Goal: Transaction & Acquisition: Purchase product/service

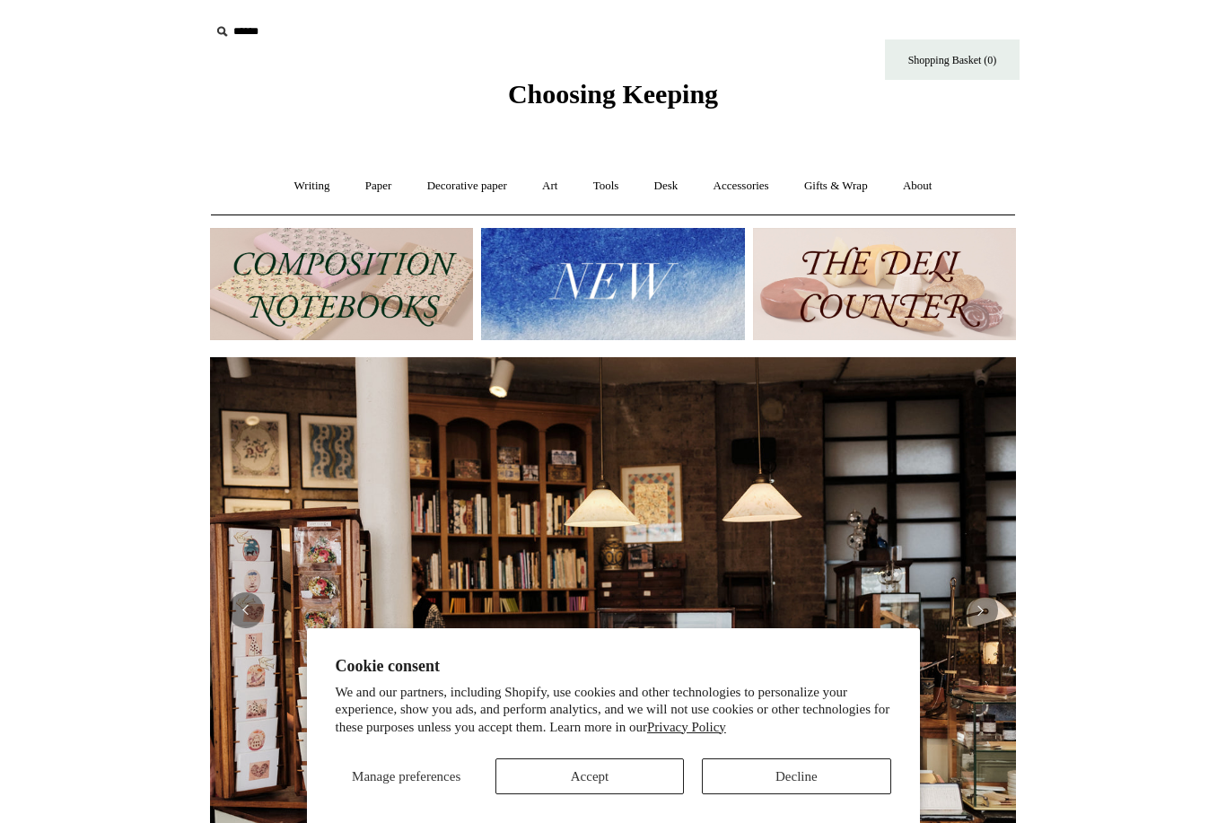
click at [801, 768] on button "Decline" at bounding box center [796, 776] width 188 height 36
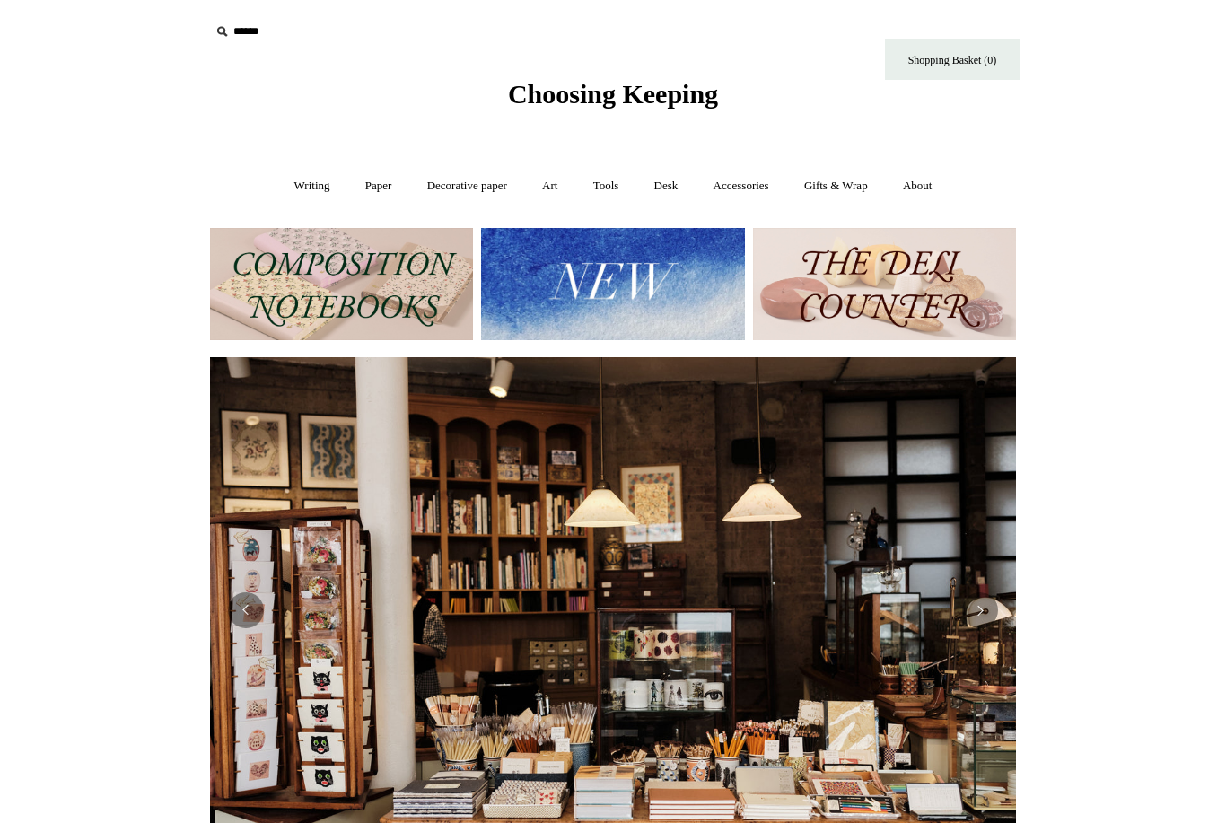
click at [609, 291] on img at bounding box center [612, 284] width 263 height 112
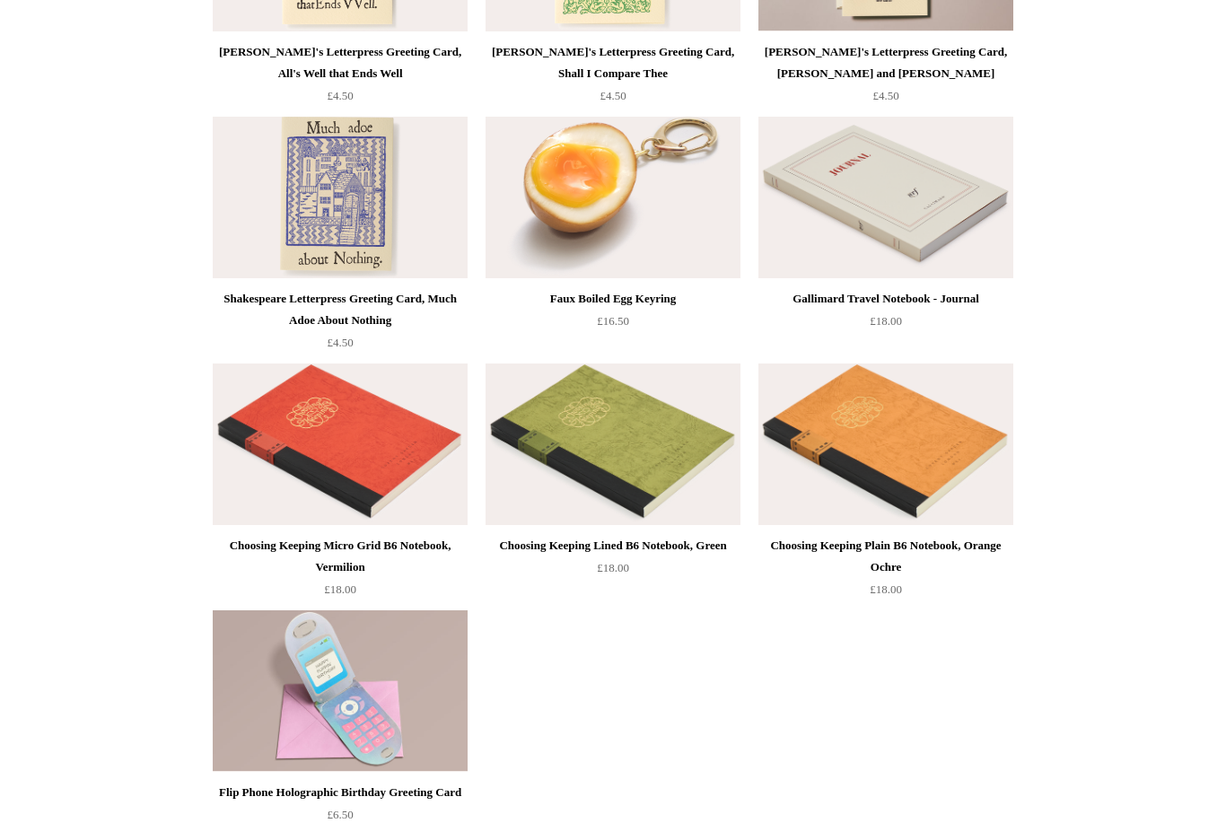
scroll to position [3871, 0]
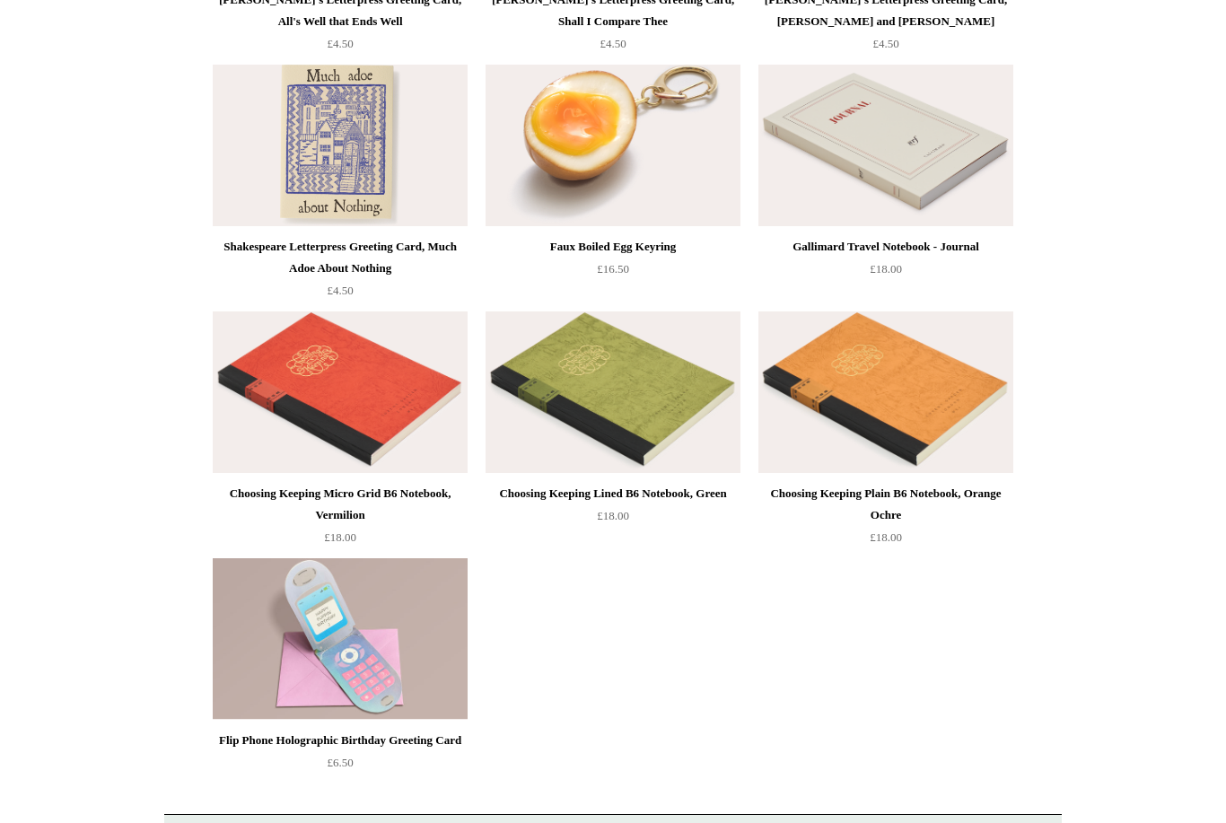
click at [331, 407] on img at bounding box center [340, 392] width 255 height 162
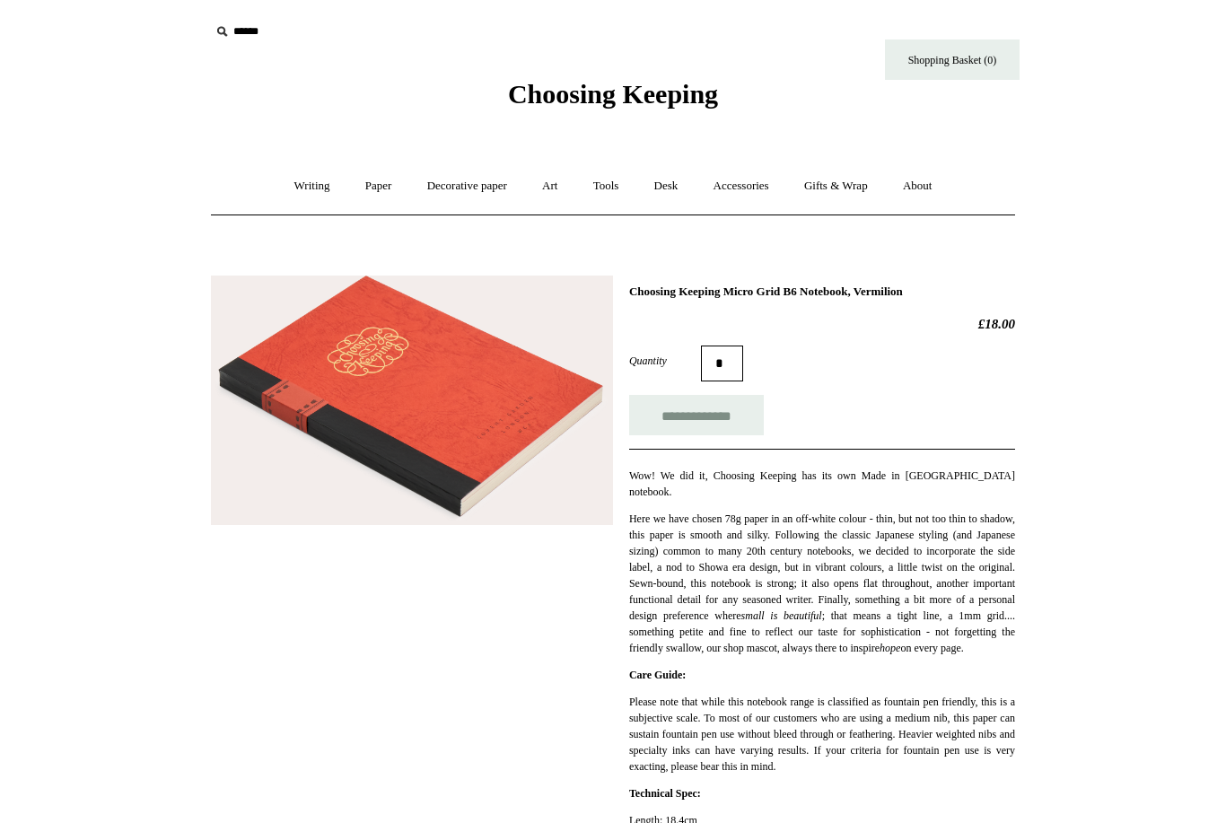
click at [297, 182] on link "Writing +" at bounding box center [312, 186] width 68 height 48
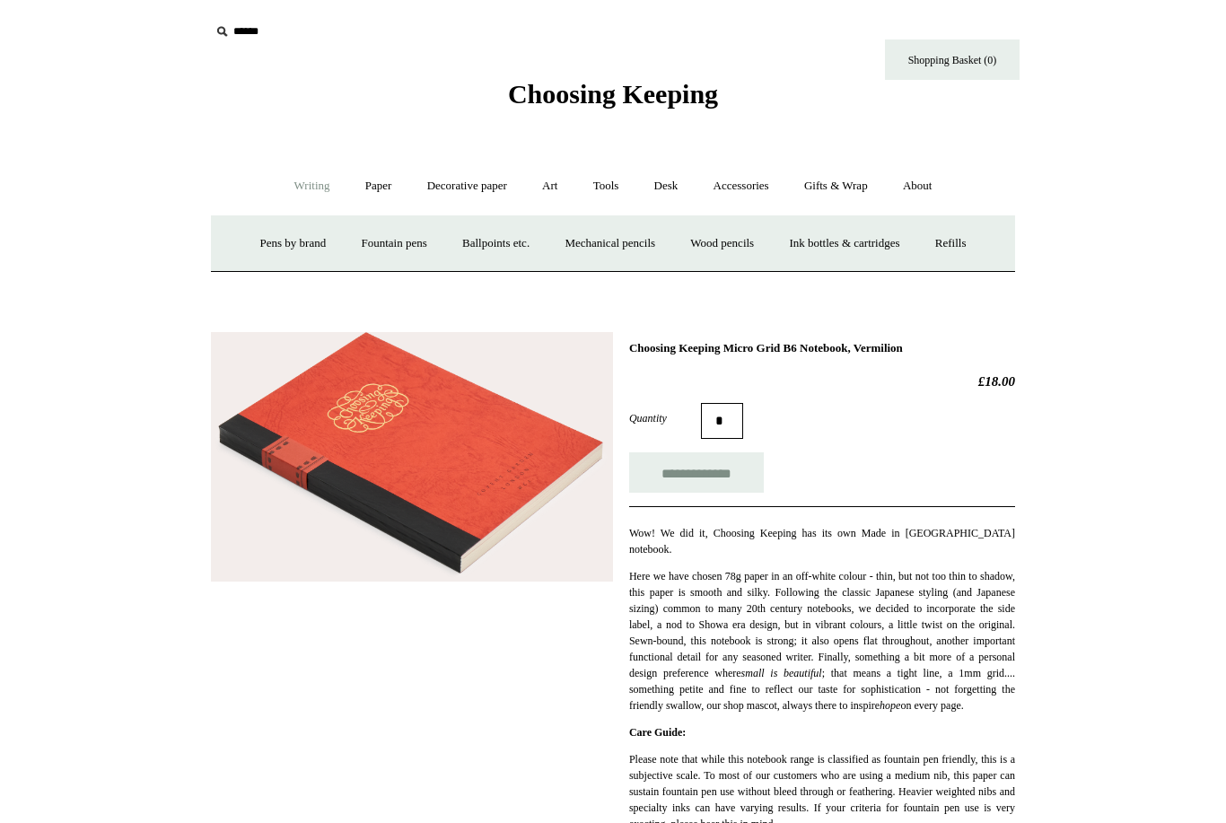
click at [880, 244] on link "Ink bottles & cartridges +" at bounding box center [844, 244] width 143 height 48
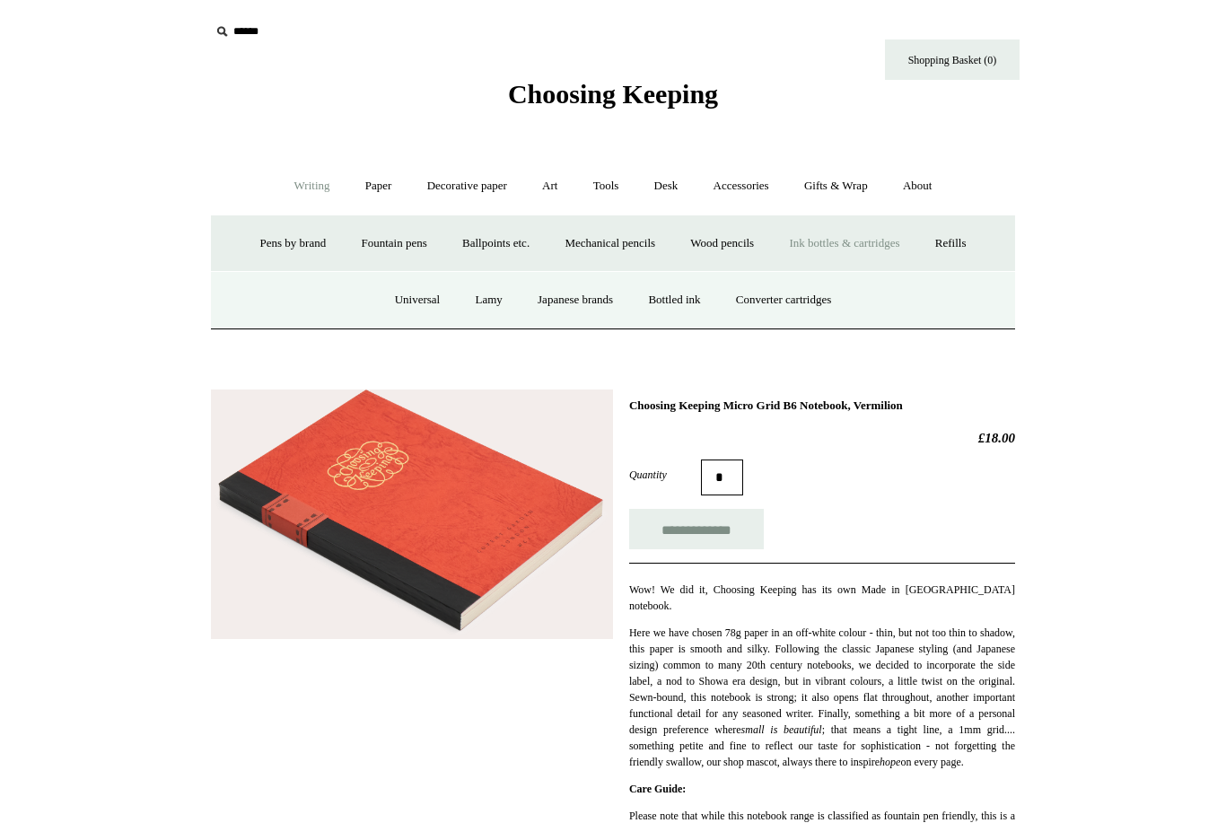
click at [662, 304] on link "Bottled ink" at bounding box center [674, 300] width 84 height 48
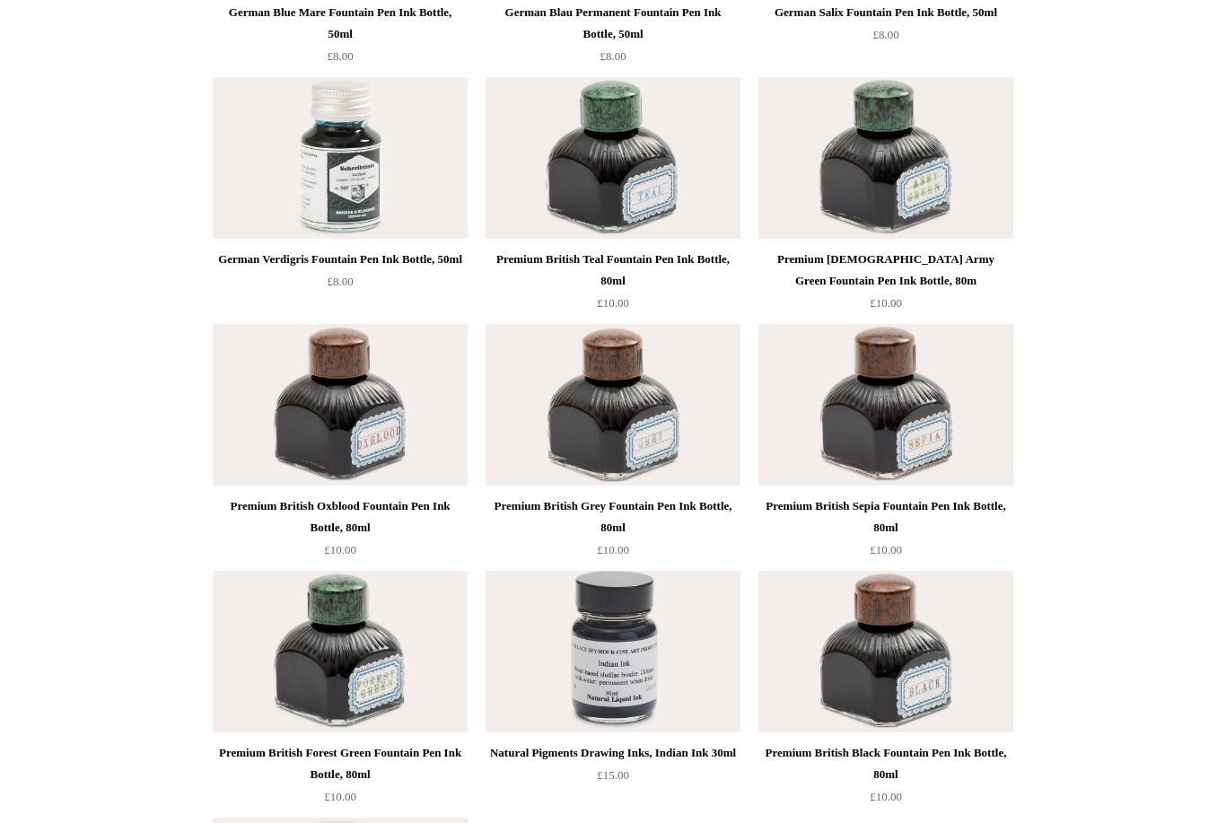
scroll to position [6575, 0]
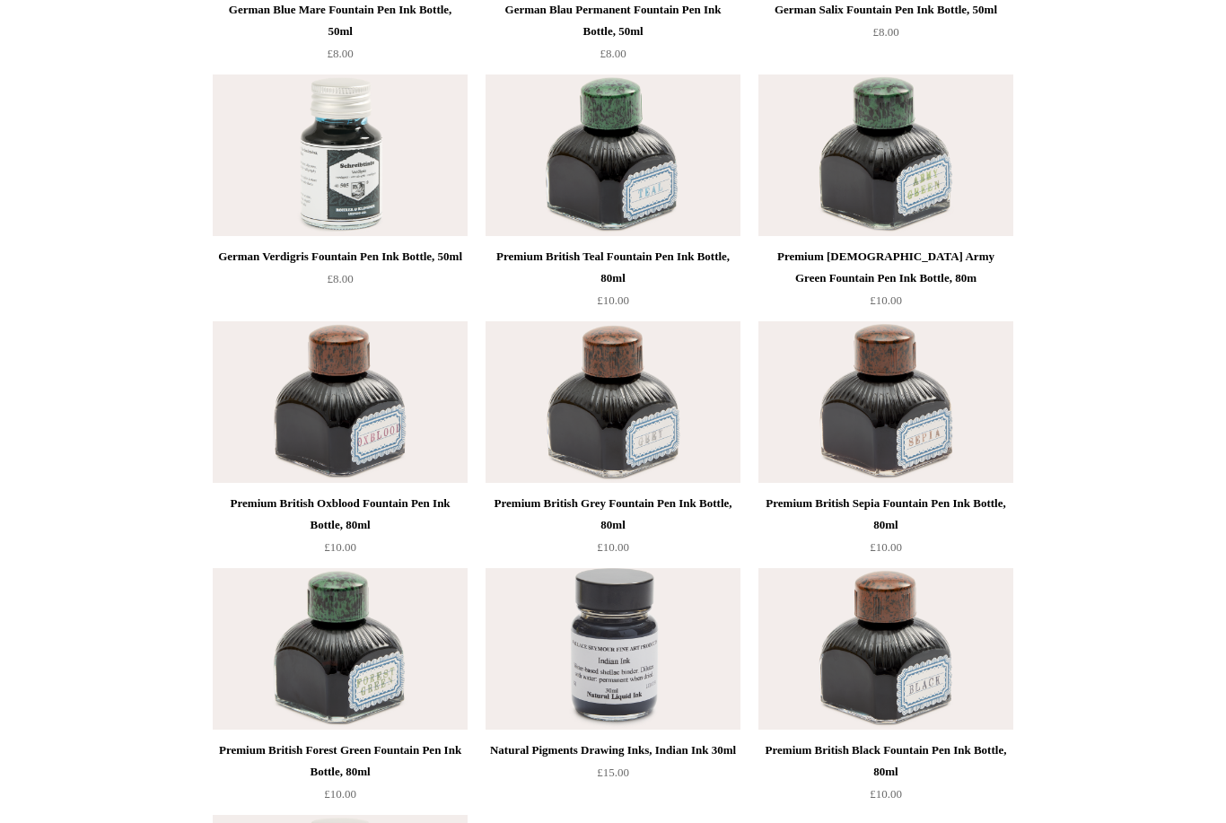
click at [932, 177] on img at bounding box center [885, 155] width 255 height 162
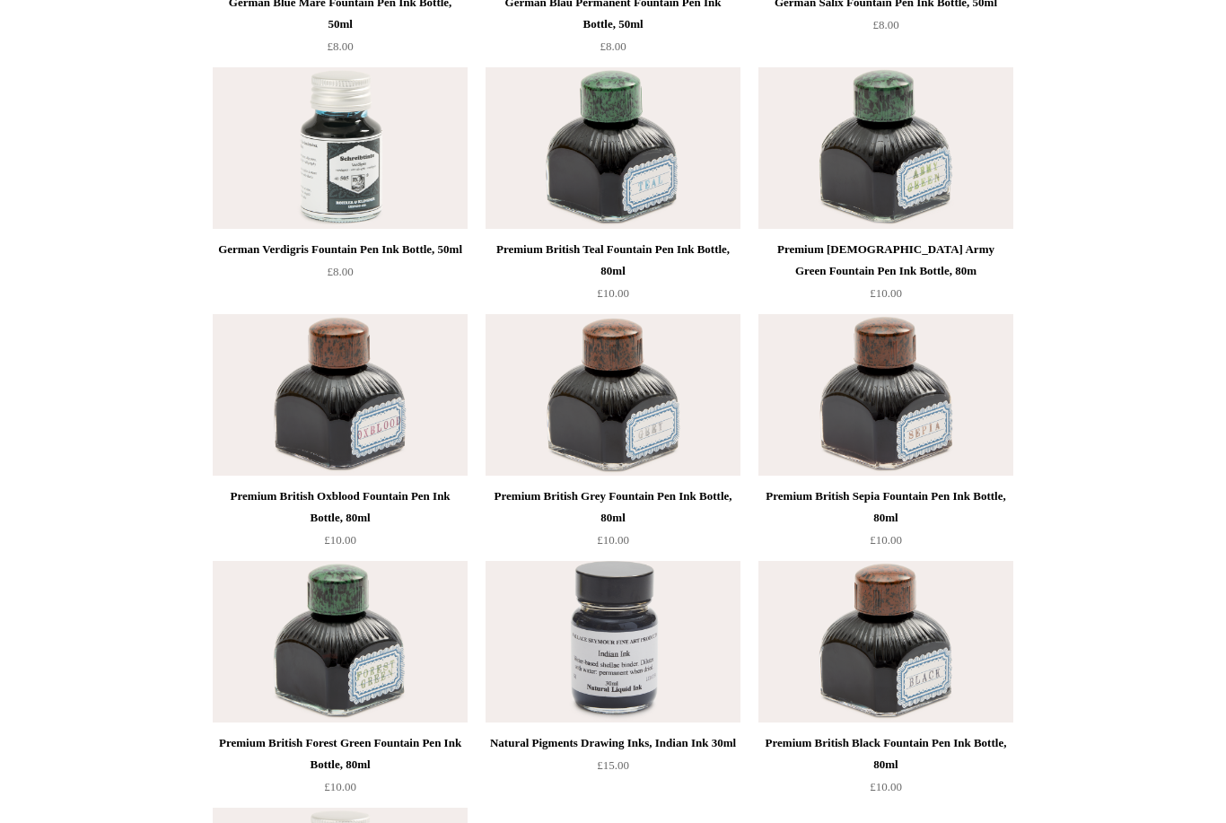
scroll to position [6583, 0]
click at [346, 643] on img at bounding box center [340, 642] width 255 height 162
